Goal: Task Accomplishment & Management: Manage account settings

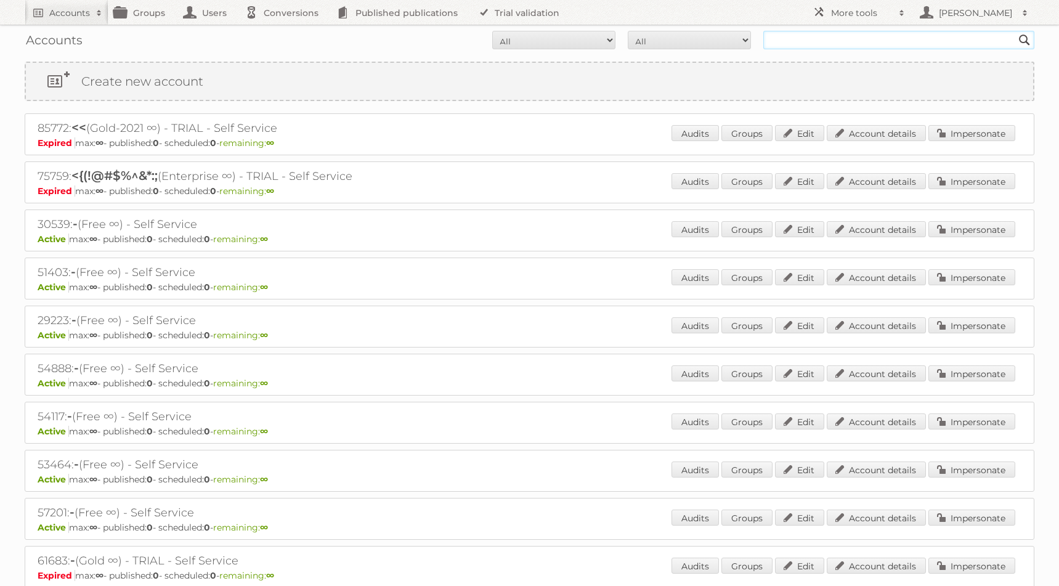
click at [816, 43] on input "text" at bounding box center [898, 40] width 271 height 18
paste input "milkor-pty-ltd"
type input "milkor-pty-ltd"
click at [1015, 31] on input "Search" at bounding box center [1024, 40] width 18 height 18
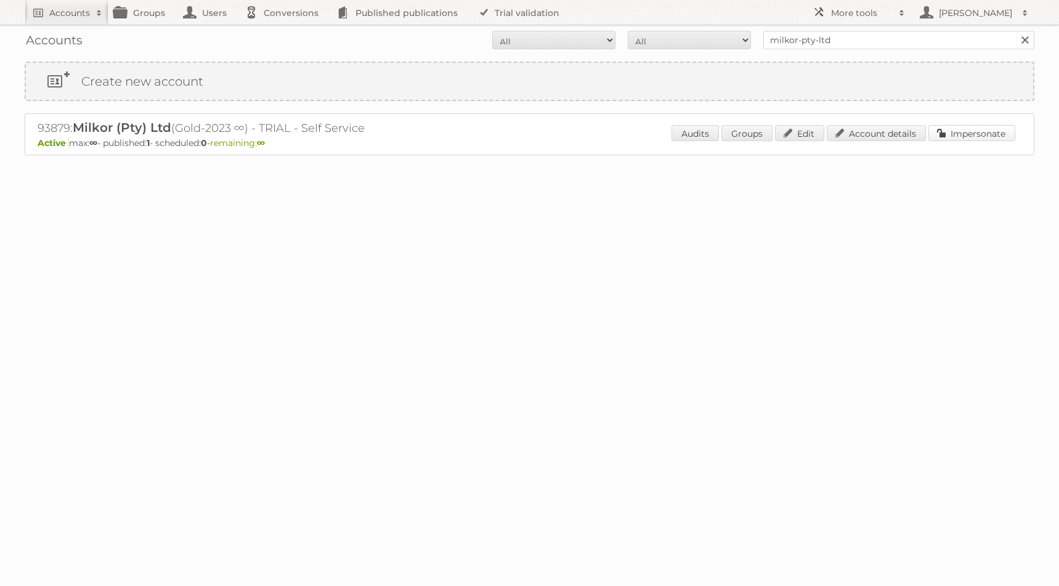
click at [961, 134] on link "Impersonate" at bounding box center [971, 133] width 87 height 16
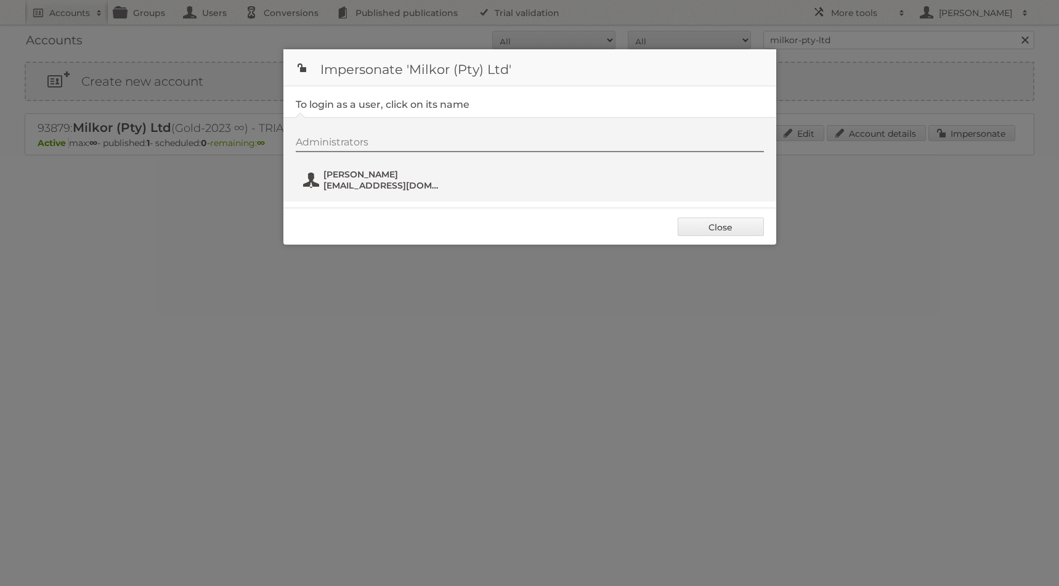
click at [421, 177] on span "[PERSON_NAME]" at bounding box center [383, 174] width 120 height 11
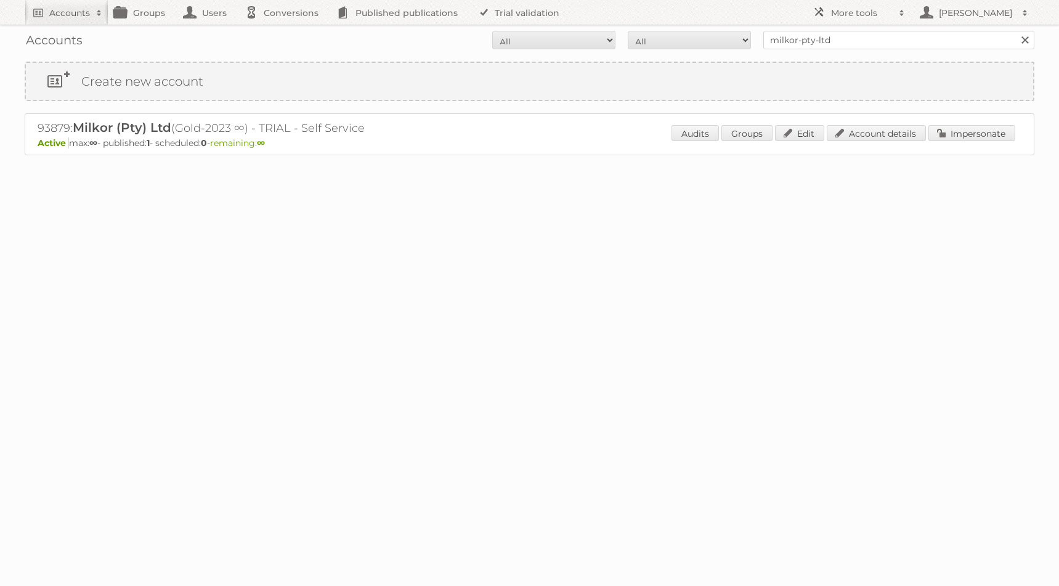
click at [478, 204] on div "Loading" at bounding box center [530, 179] width 1010 height 49
click at [459, 123] on h2 "93879: Milkor (Pty) Ltd (Gold-2023 ∞) - TRIAL - Self Service" at bounding box center [253, 128] width 431 height 16
click at [482, 116] on div "93879: Milkor (Pty) Ltd (Gold-2023 ∞) - TRIAL - Self Service Active max: ∞ - pu…" at bounding box center [530, 134] width 1010 height 42
click at [798, 132] on link "Edit" at bounding box center [799, 133] width 49 height 16
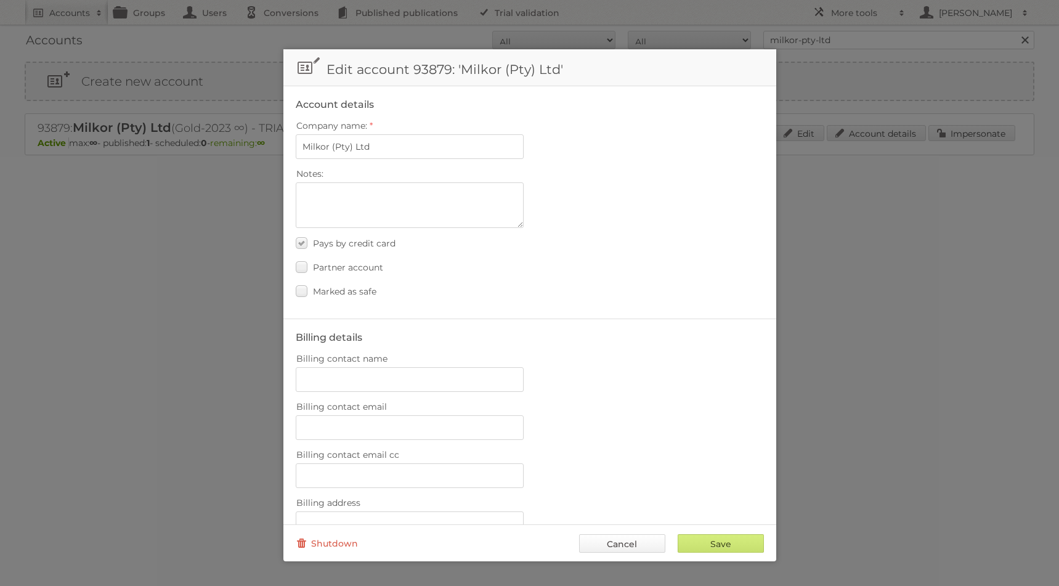
click at [594, 544] on link "Cancel" at bounding box center [622, 543] width 86 height 18
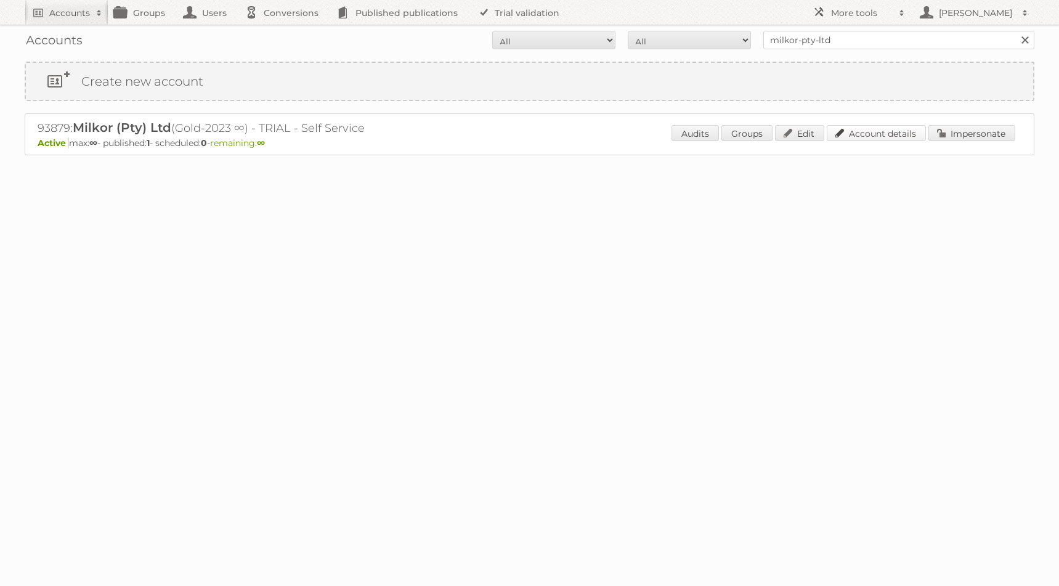
click at [890, 137] on link "Account details" at bounding box center [876, 133] width 99 height 16
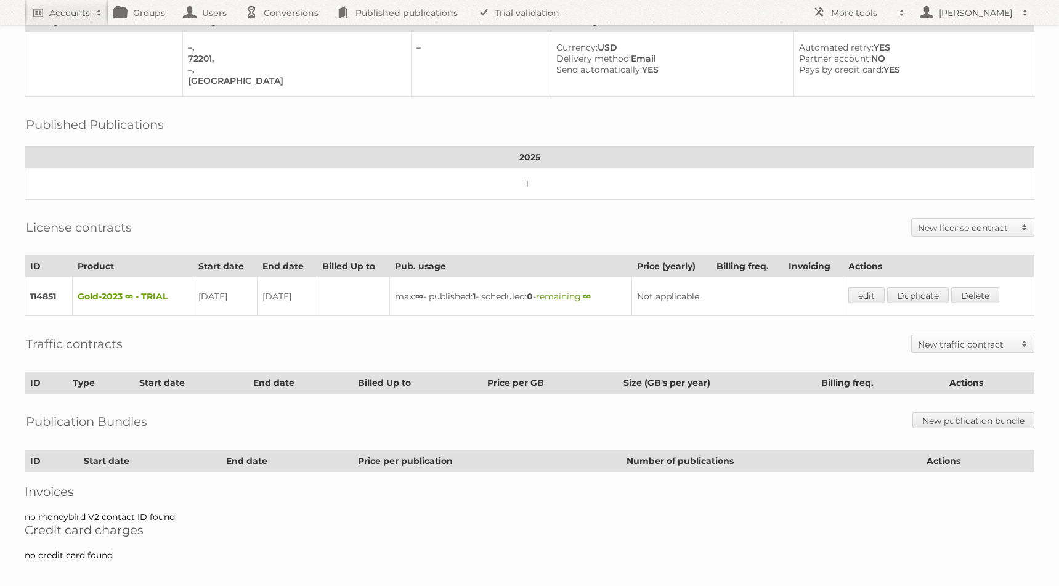
scroll to position [105, 0]
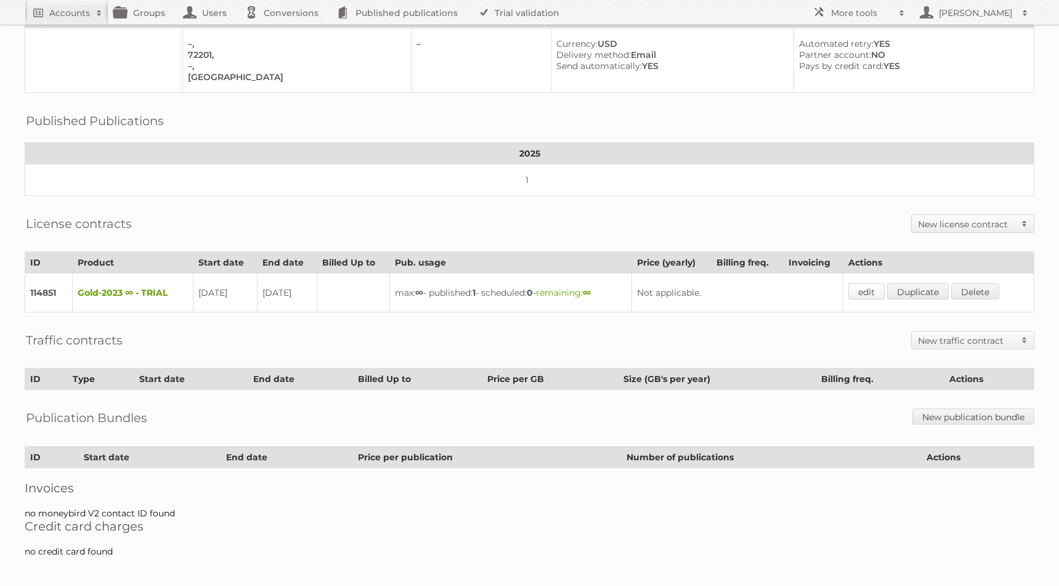
click at [864, 285] on link "edit" at bounding box center [866, 291] width 36 height 16
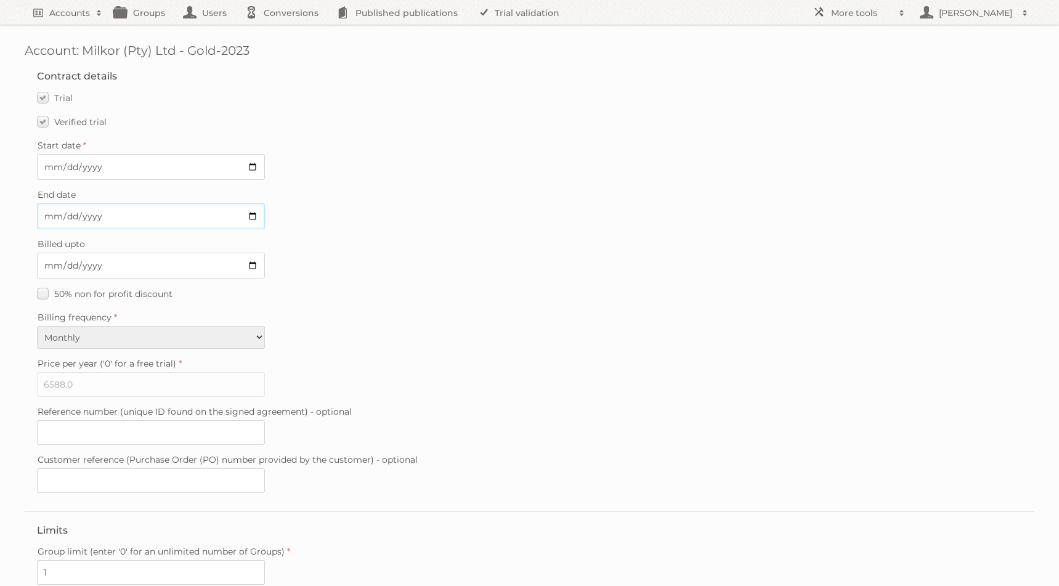
click at [144, 221] on input "2025-10-06" at bounding box center [151, 216] width 228 height 26
click at [253, 216] on input "2025-10-06" at bounding box center [151, 216] width 228 height 26
type input "2025-09-21"
click at [431, 219] on div "End date 2025-09-21" at bounding box center [529, 207] width 985 height 43
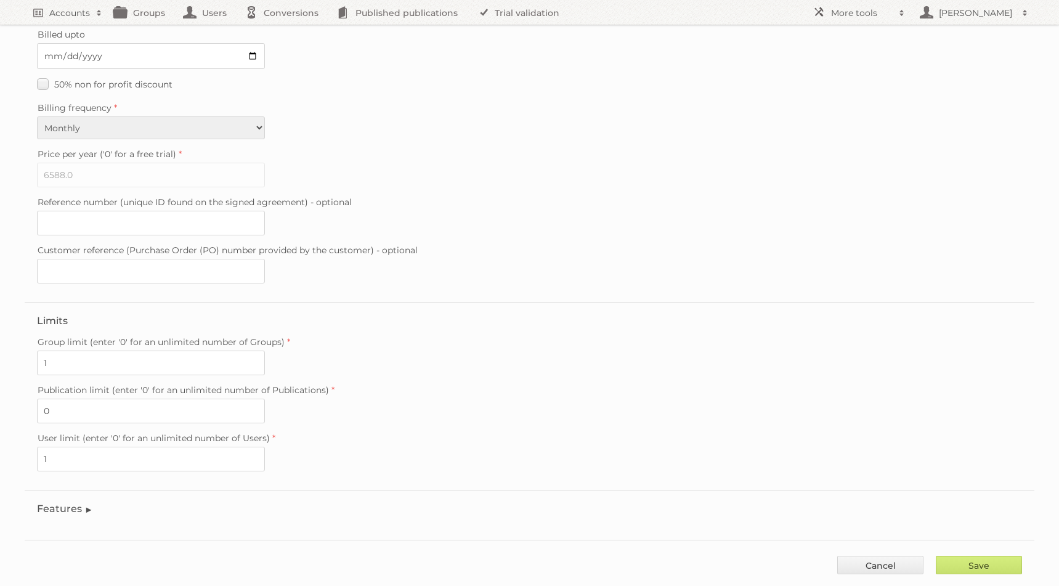
scroll to position [225, 0]
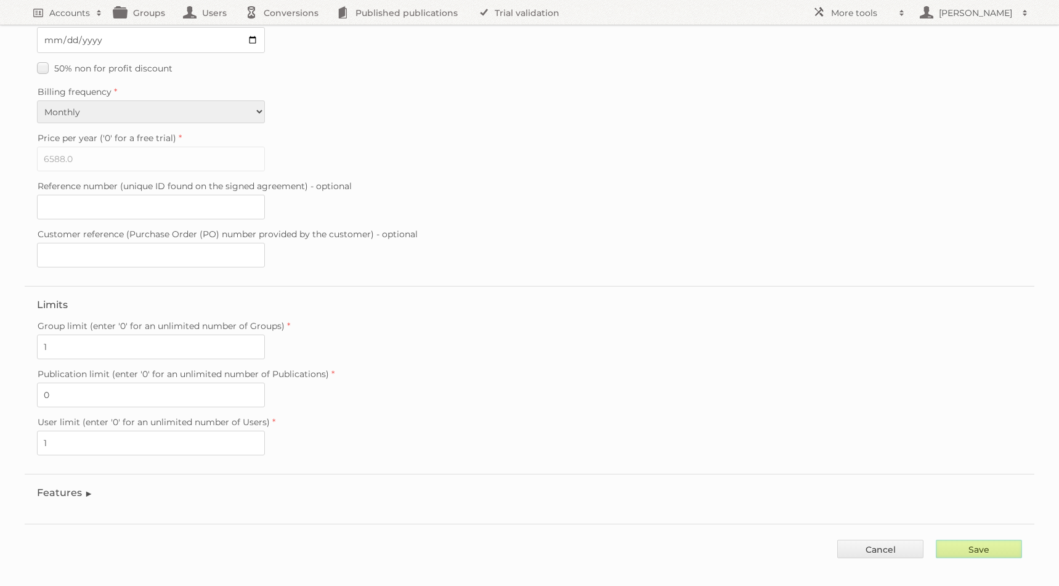
click at [999, 540] on input "Save" at bounding box center [979, 549] width 86 height 18
type input "..."
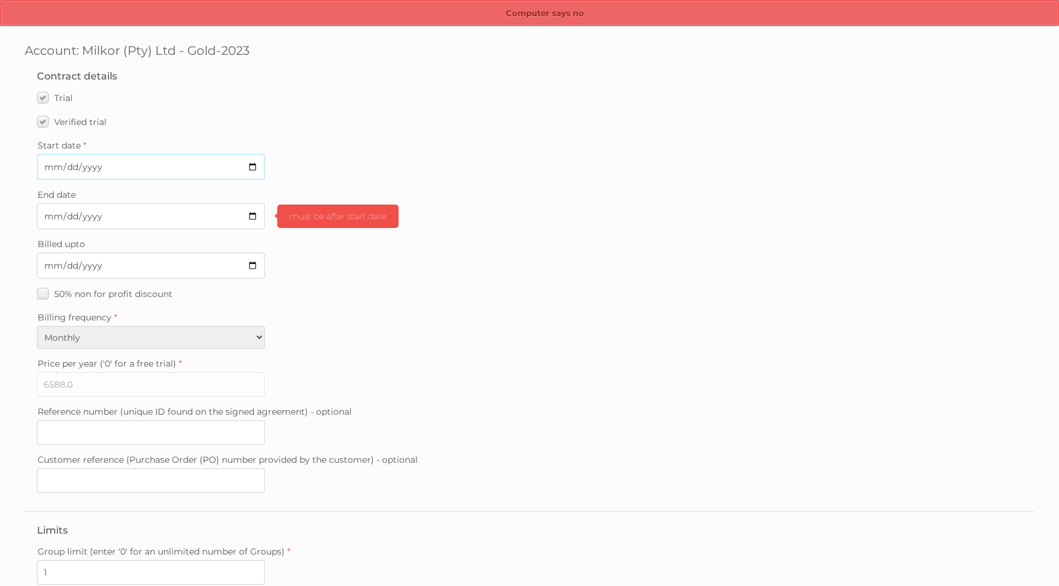
click at [246, 164] on input "2025-09-22" at bounding box center [151, 167] width 228 height 26
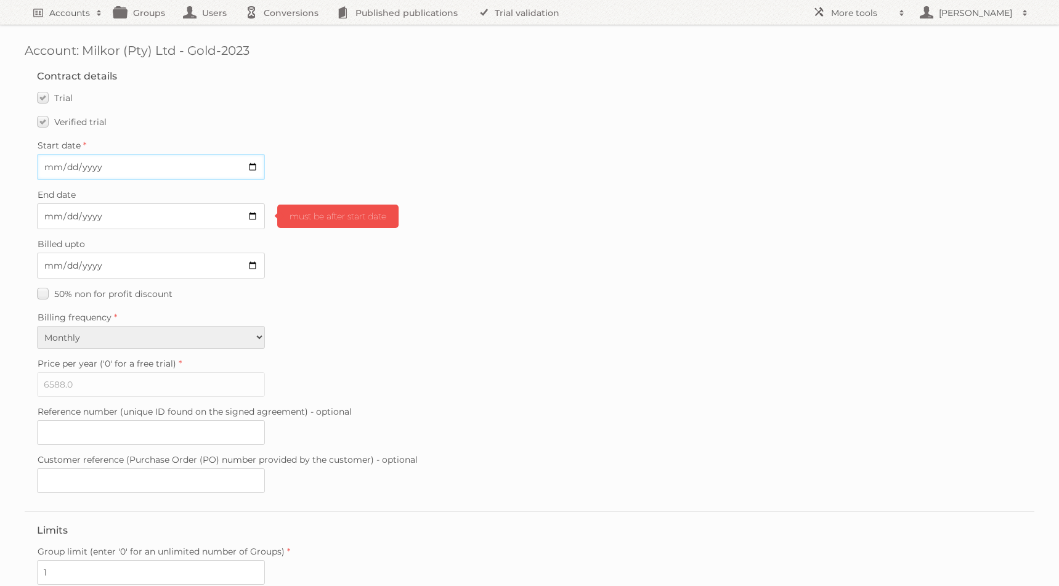
type input "2025-09-20"
click at [419, 130] on div "Verified trial" at bounding box center [529, 122] width 985 height 18
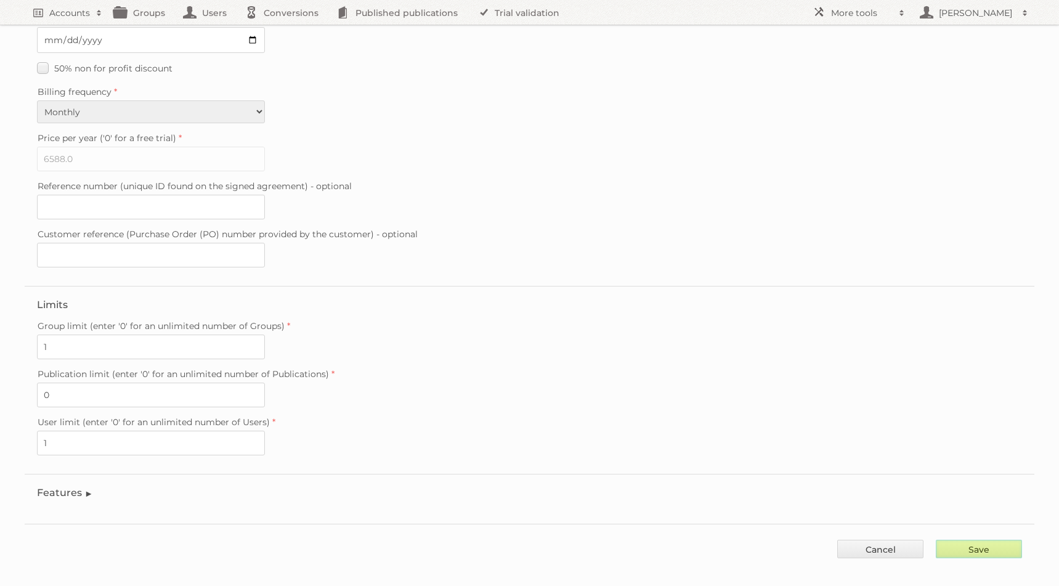
click at [1008, 540] on input "Save" at bounding box center [979, 549] width 86 height 18
type input "..."
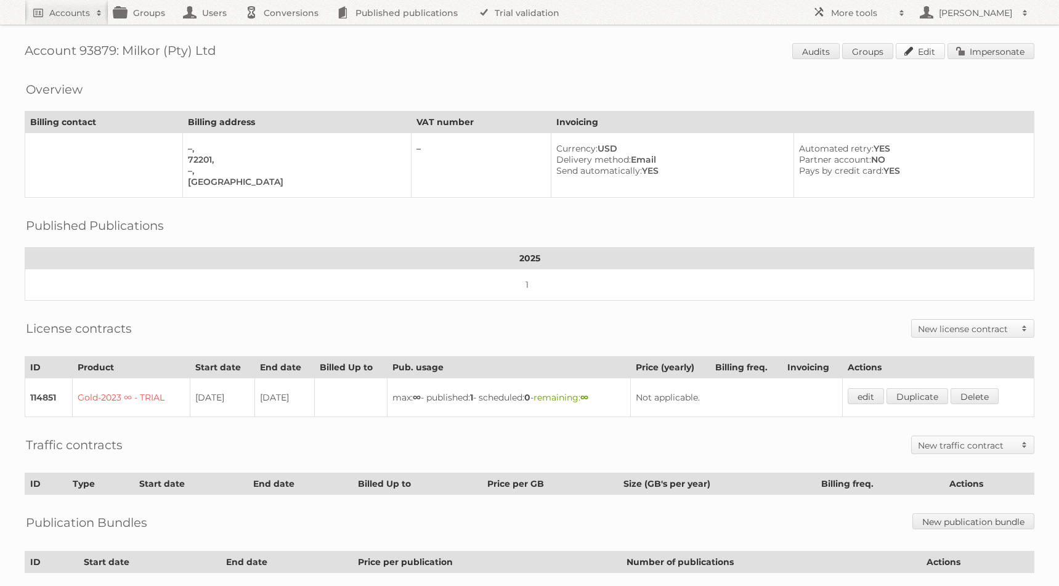
click at [925, 54] on link "Edit" at bounding box center [920, 51] width 49 height 16
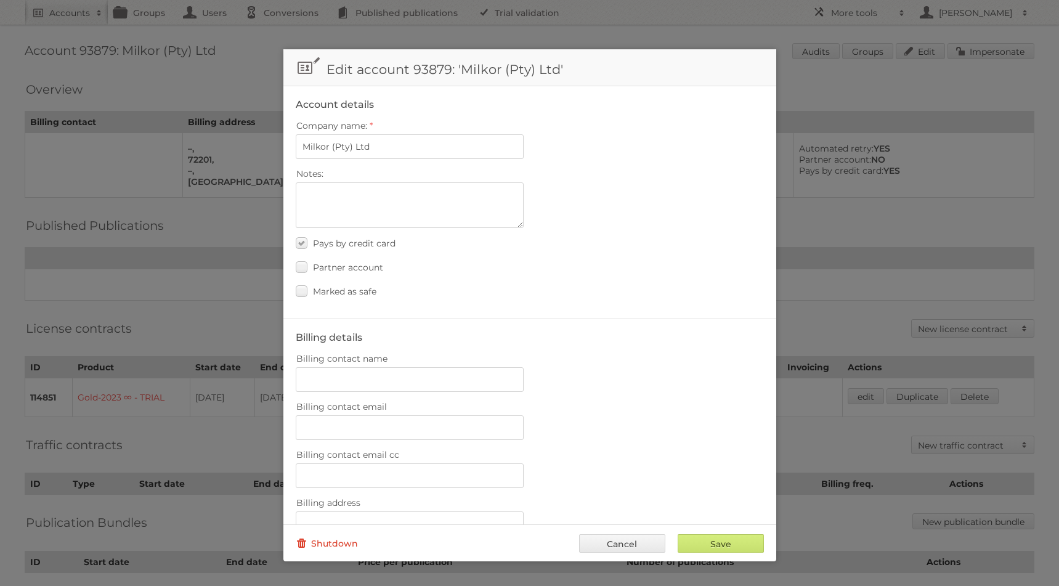
click at [347, 537] on link "Shutdown" at bounding box center [327, 543] width 62 height 18
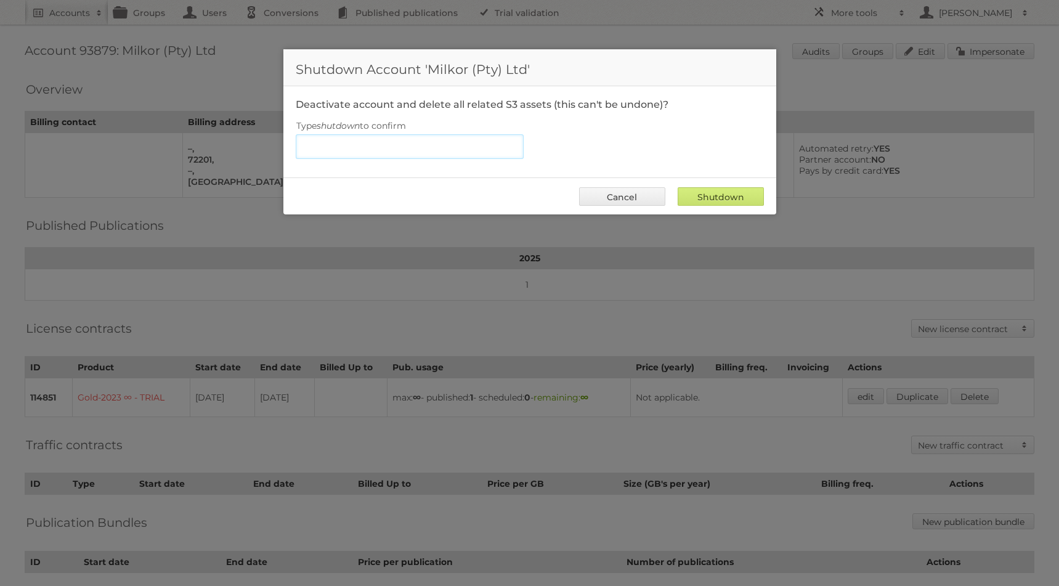
click at [448, 138] on input "Type shutdown to confirm" at bounding box center [410, 146] width 228 height 25
type input "h"
type input "shutdown"
click at [732, 196] on input "Shutdown" at bounding box center [721, 196] width 86 height 18
type input "Shutdown"
